Goal: Navigation & Orientation: Find specific page/section

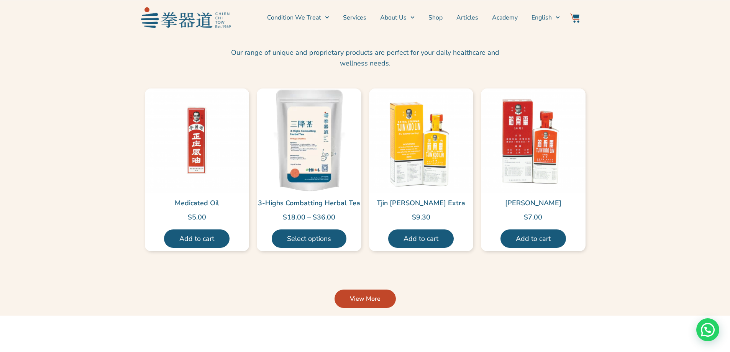
scroll to position [1802, 0]
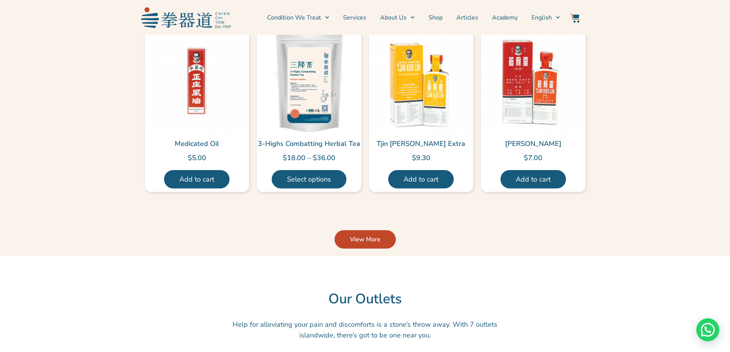
click at [385, 230] on link "View More" at bounding box center [365, 239] width 61 height 18
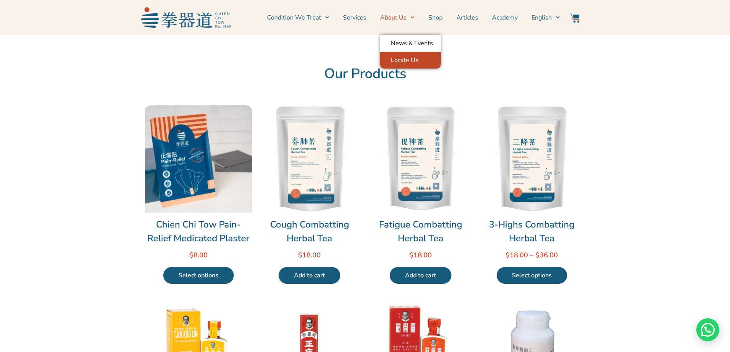
click at [416, 55] on link "Locate Us" at bounding box center [410, 60] width 61 height 17
click at [431, 15] on link "Shop" at bounding box center [436, 17] width 14 height 19
click at [434, 17] on link "Shop" at bounding box center [436, 17] width 14 height 19
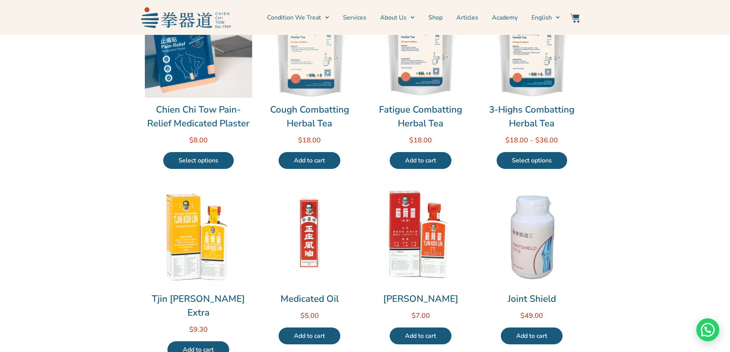
scroll to position [268, 0]
